Goal: Information Seeking & Learning: Learn about a topic

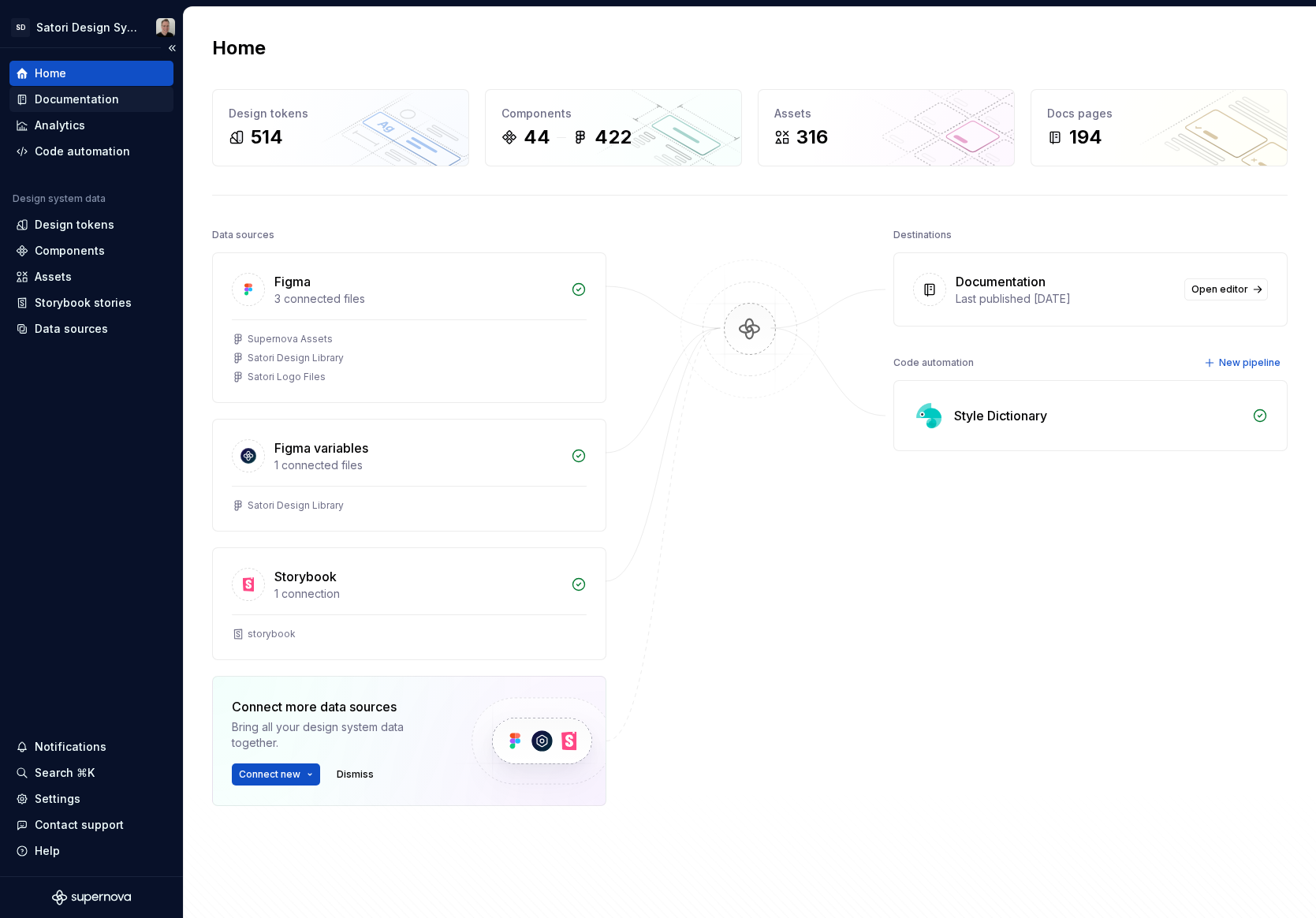
click at [71, 96] on div "Documentation" at bounding box center [77, 99] width 84 height 15
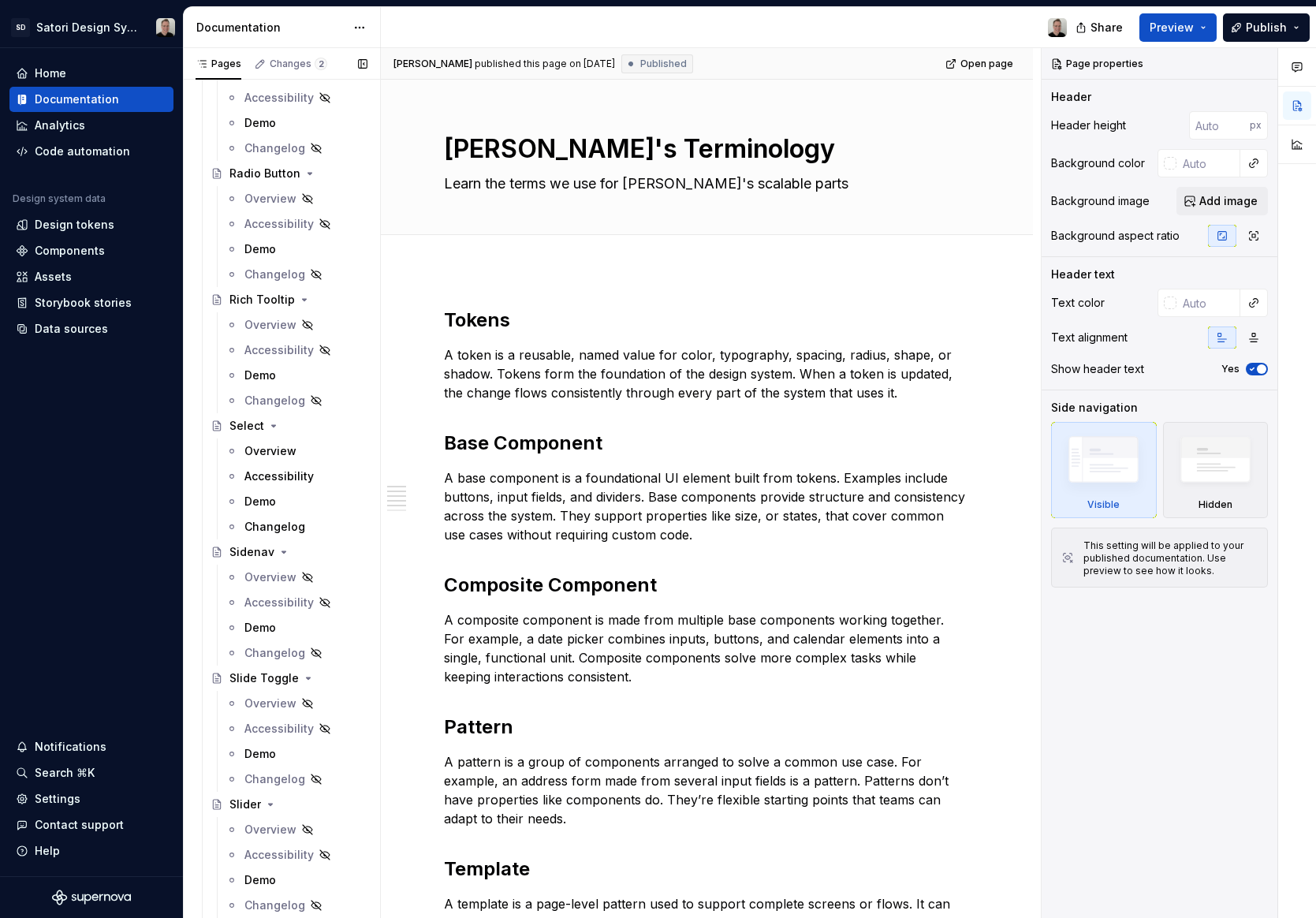
scroll to position [3885, 0]
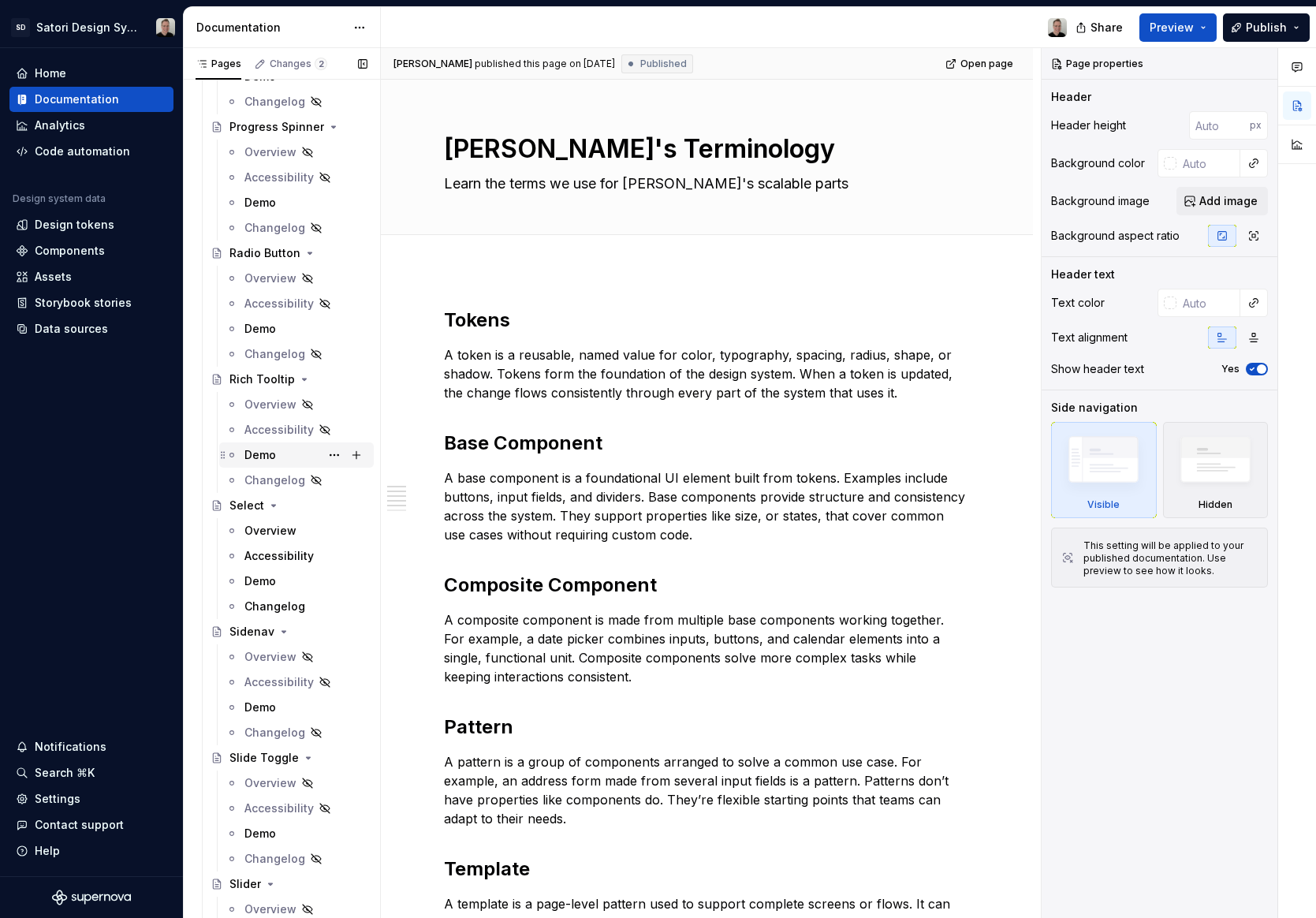
click at [254, 454] on div "Demo" at bounding box center [260, 455] width 32 height 15
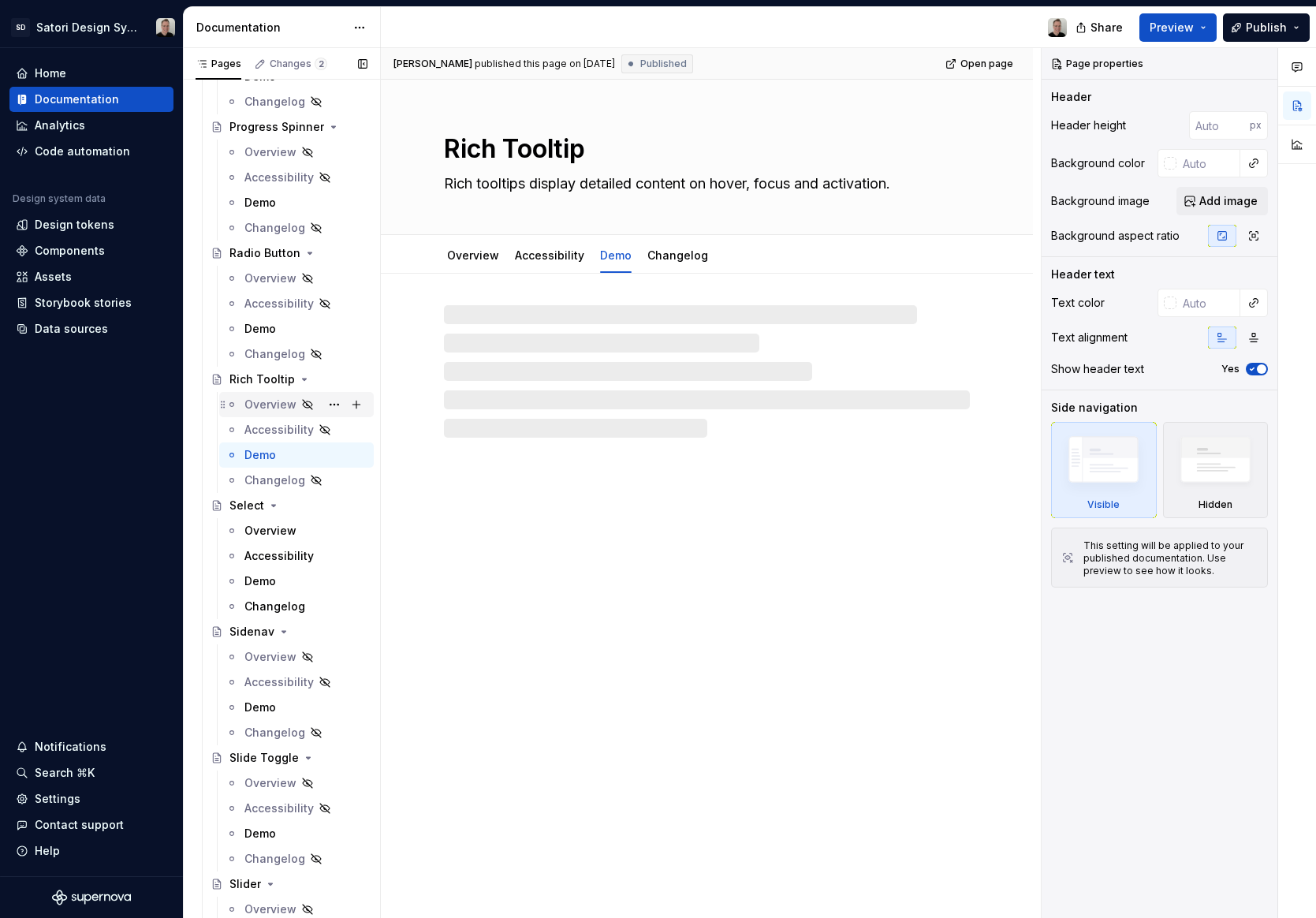
click at [263, 408] on div "Overview" at bounding box center [271, 403] width 52 height 15
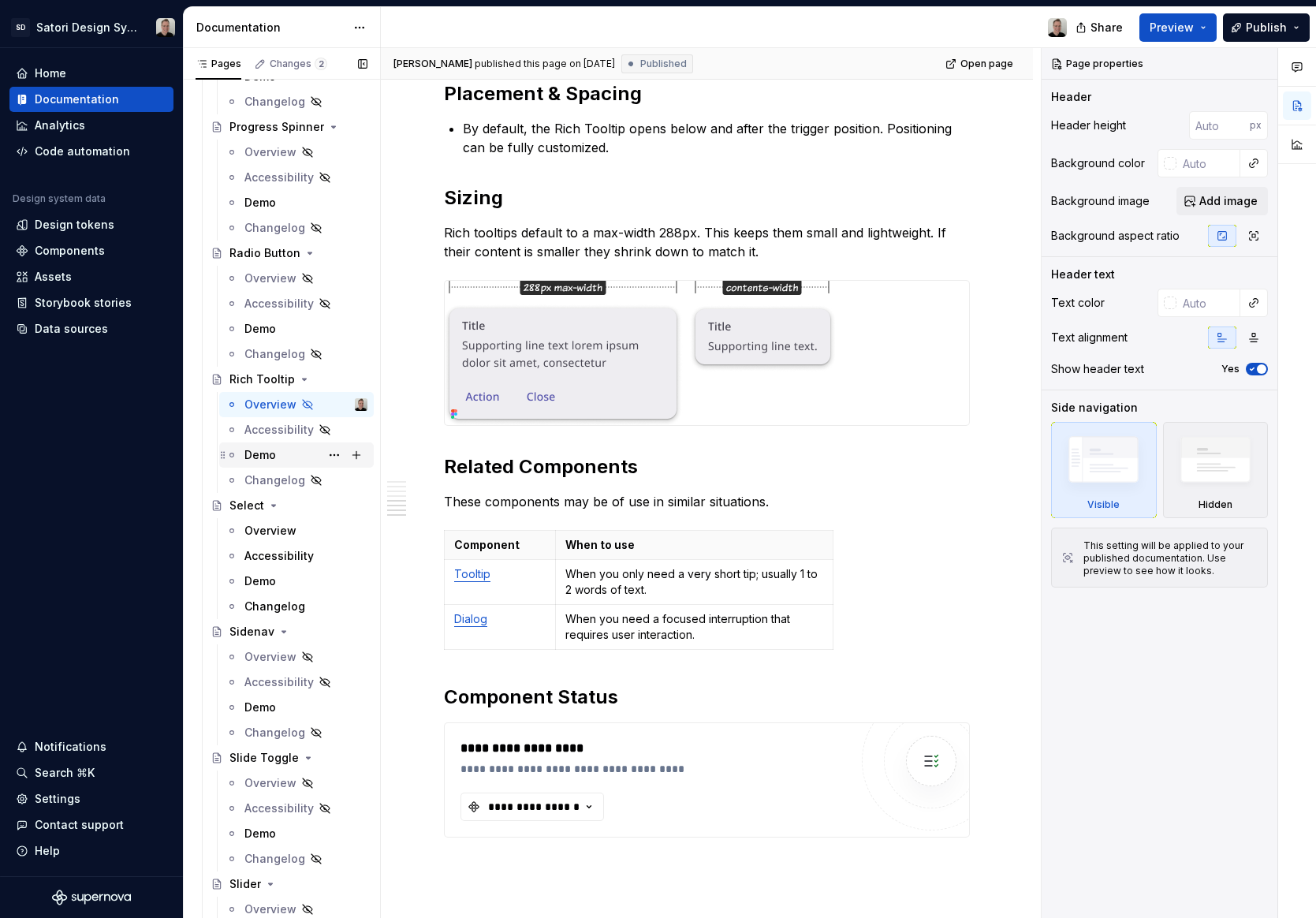
scroll to position [2720, 0]
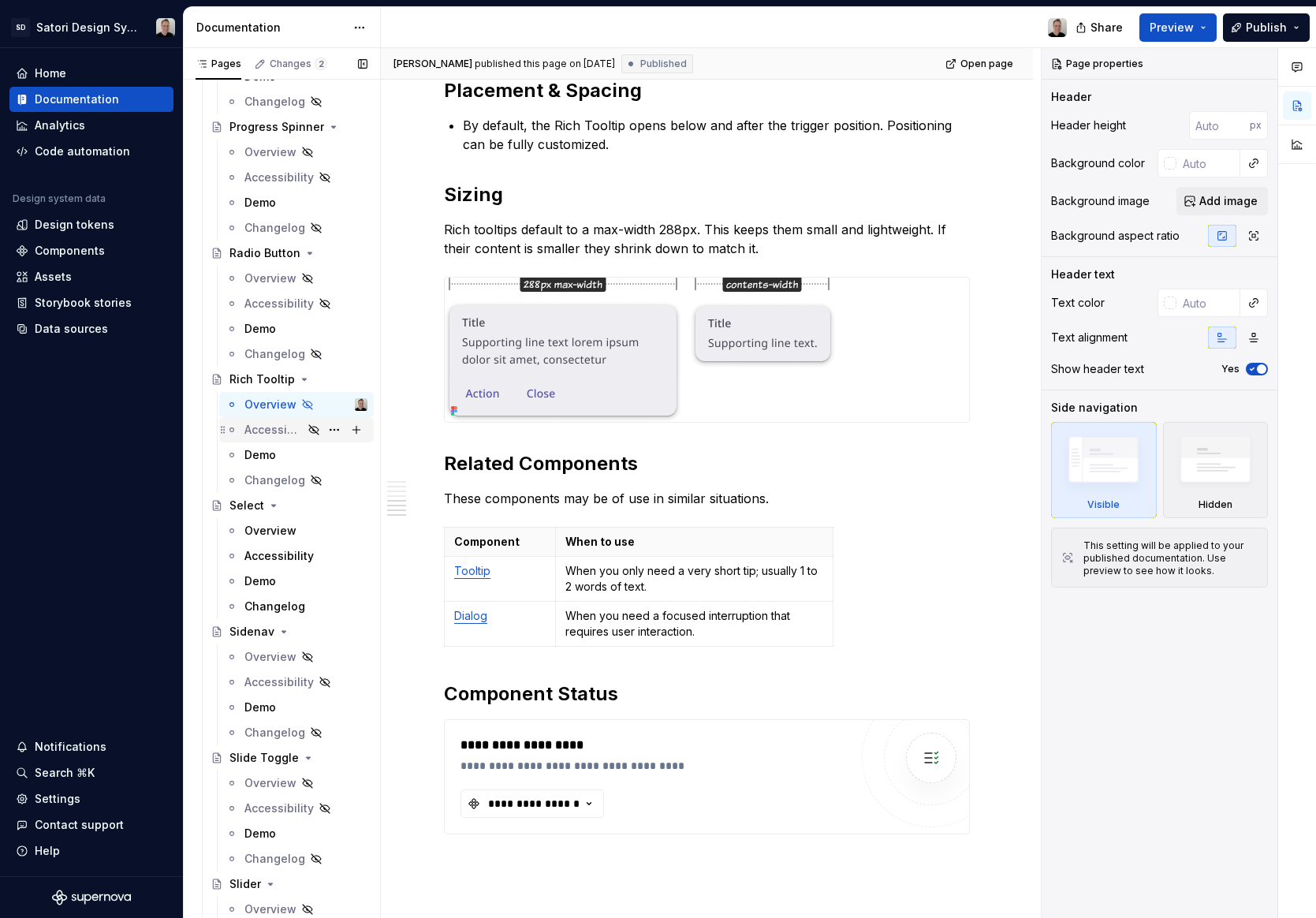
click at [275, 436] on div "Accessibility" at bounding box center [274, 429] width 58 height 15
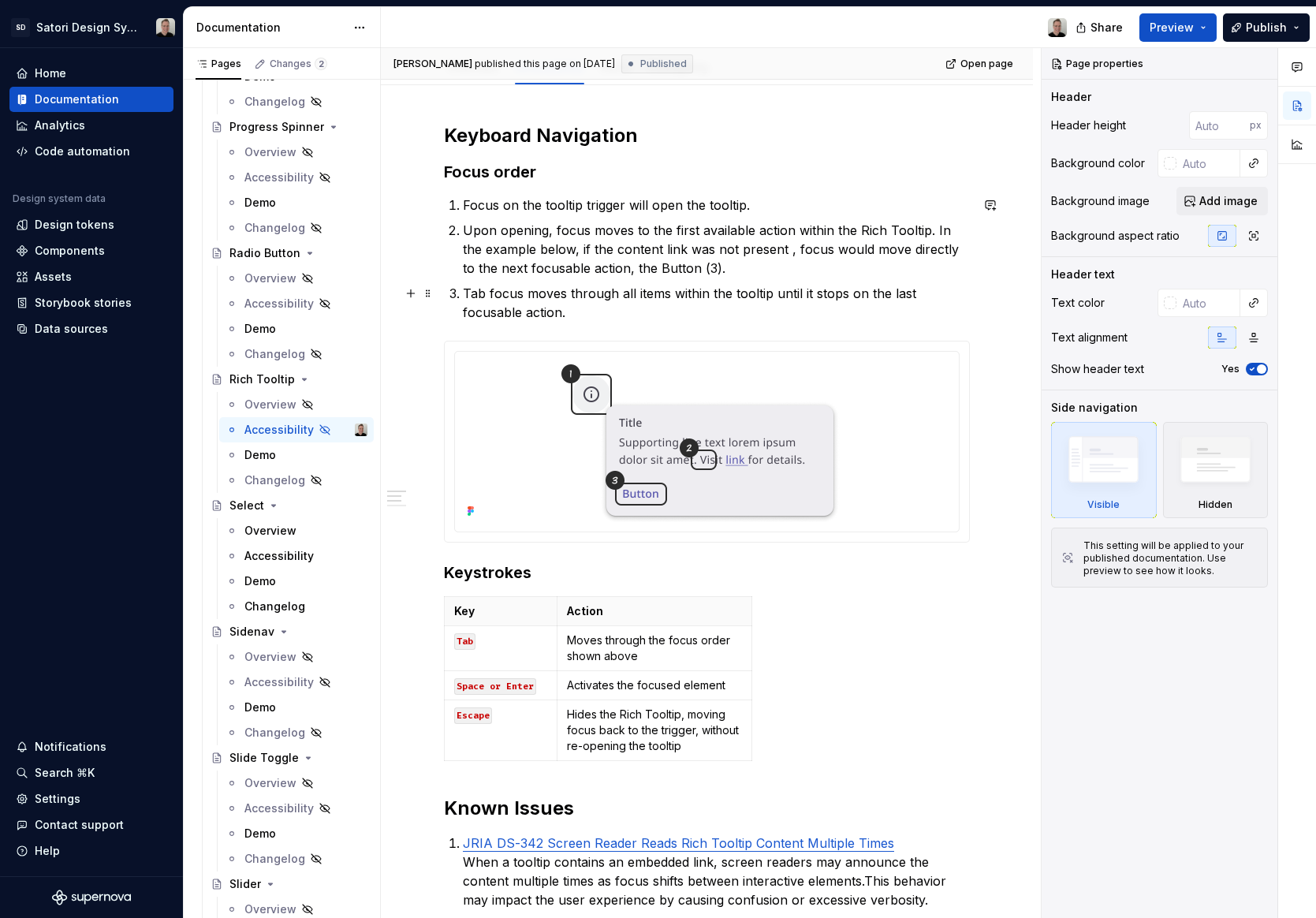
scroll to position [211, 0]
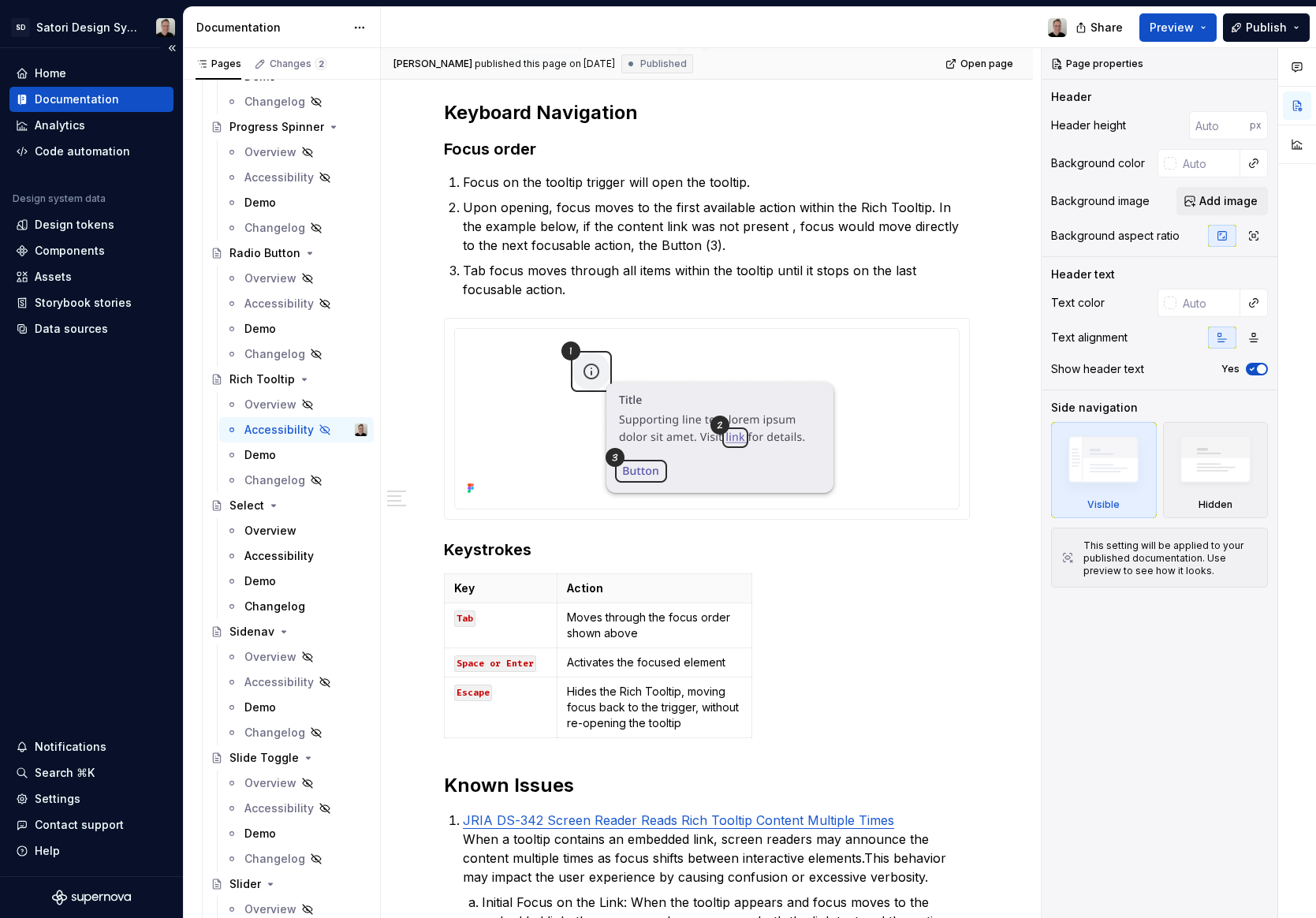
type textarea "*"
